Goal: Transaction & Acquisition: Purchase product/service

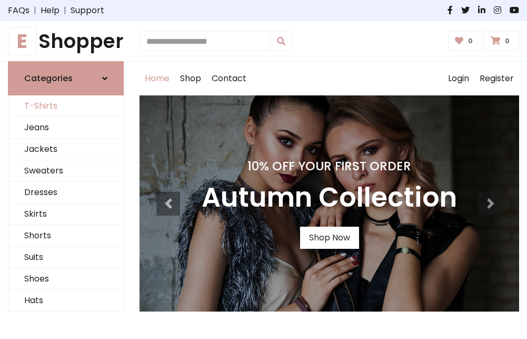
click at [66, 106] on link "T-Shirts" at bounding box center [65, 106] width 115 height 22
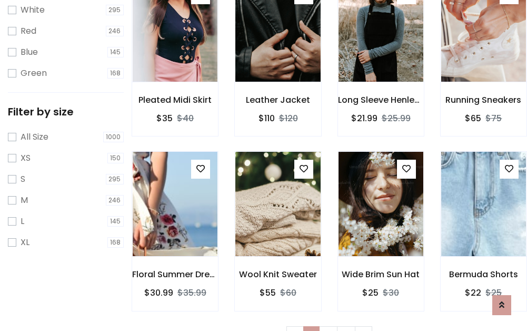
scroll to position [19, 0]
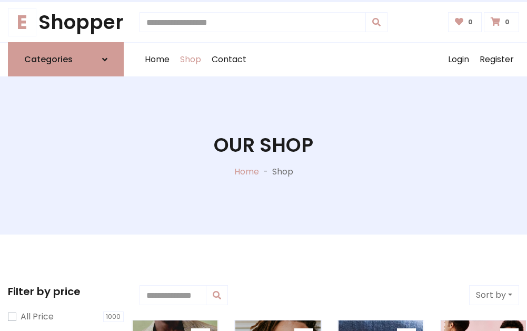
click at [263, 155] on h1 "Our Shop" at bounding box center [264, 144] width 100 height 23
click at [329, 60] on div "Home Shop Contact Log out Login Register" at bounding box center [330, 60] width 380 height 34
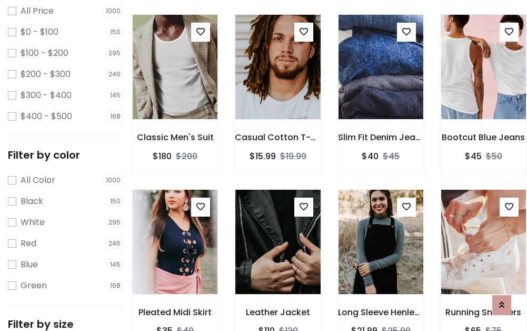
scroll to position [305, 0]
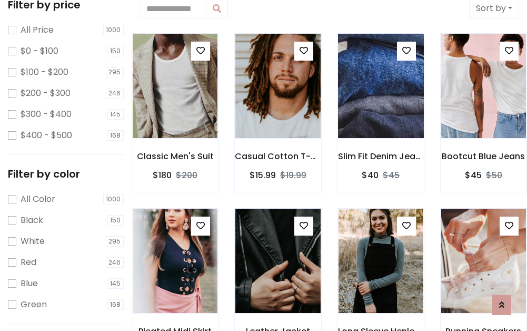
click at [381, 86] on img at bounding box center [381, 85] width 102 height 253
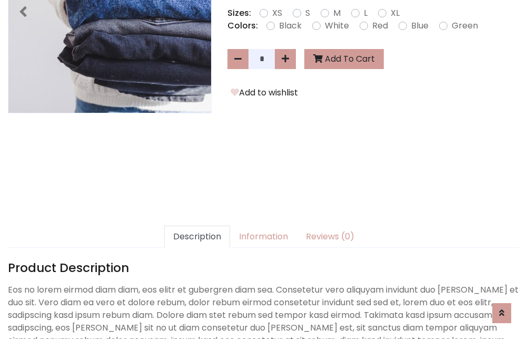
scroll to position [258, 0]
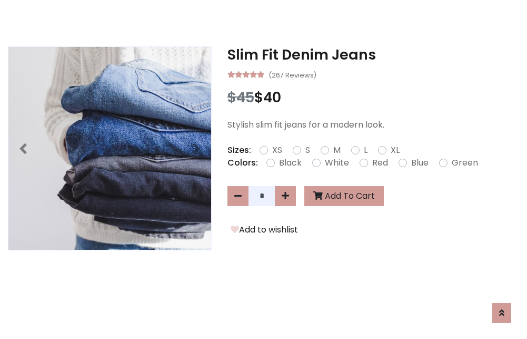
click at [373, 55] on h3 "Slim Fit Denim Jeans" at bounding box center [374, 54] width 292 height 17
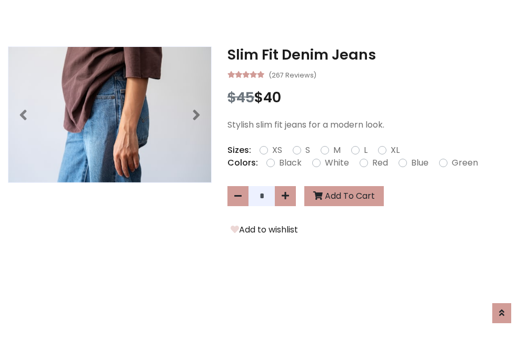
click at [373, 55] on h3 "Slim Fit Denim Jeans" at bounding box center [374, 54] width 292 height 17
